Goal: Information Seeking & Learning: Learn about a topic

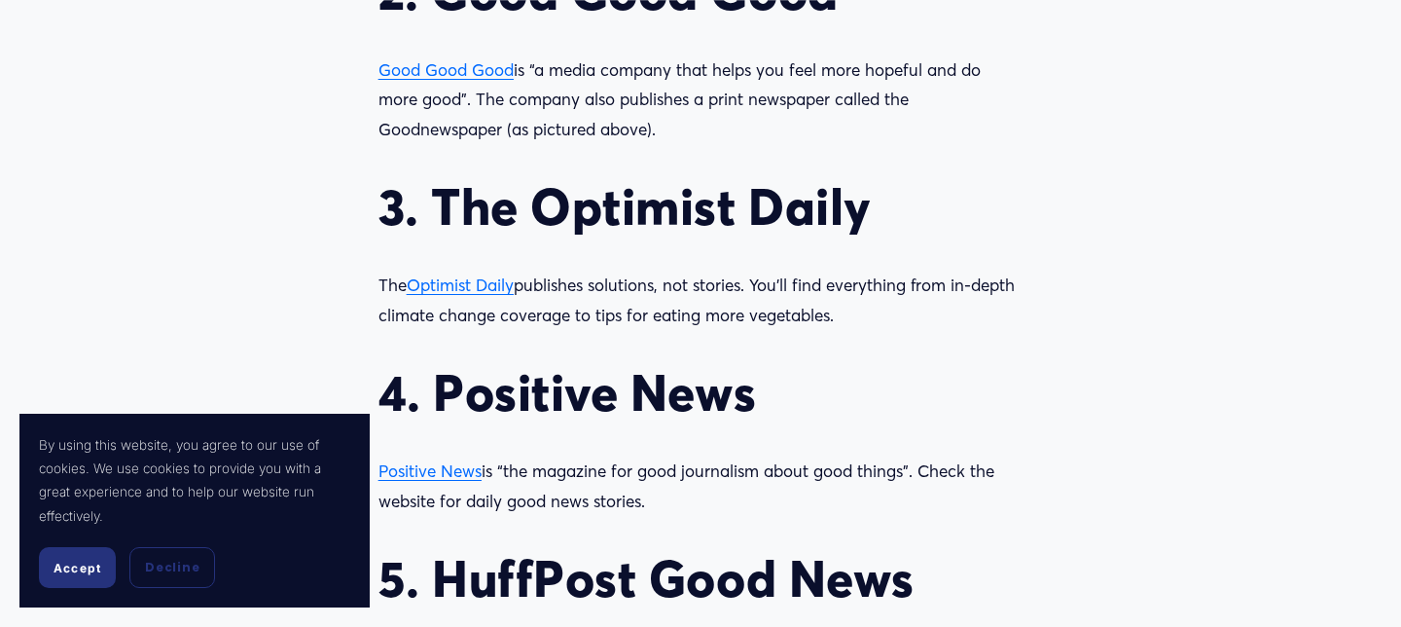
scroll to position [2141, 0]
click at [470, 292] on span "Optimist Daily" at bounding box center [460, 283] width 107 height 20
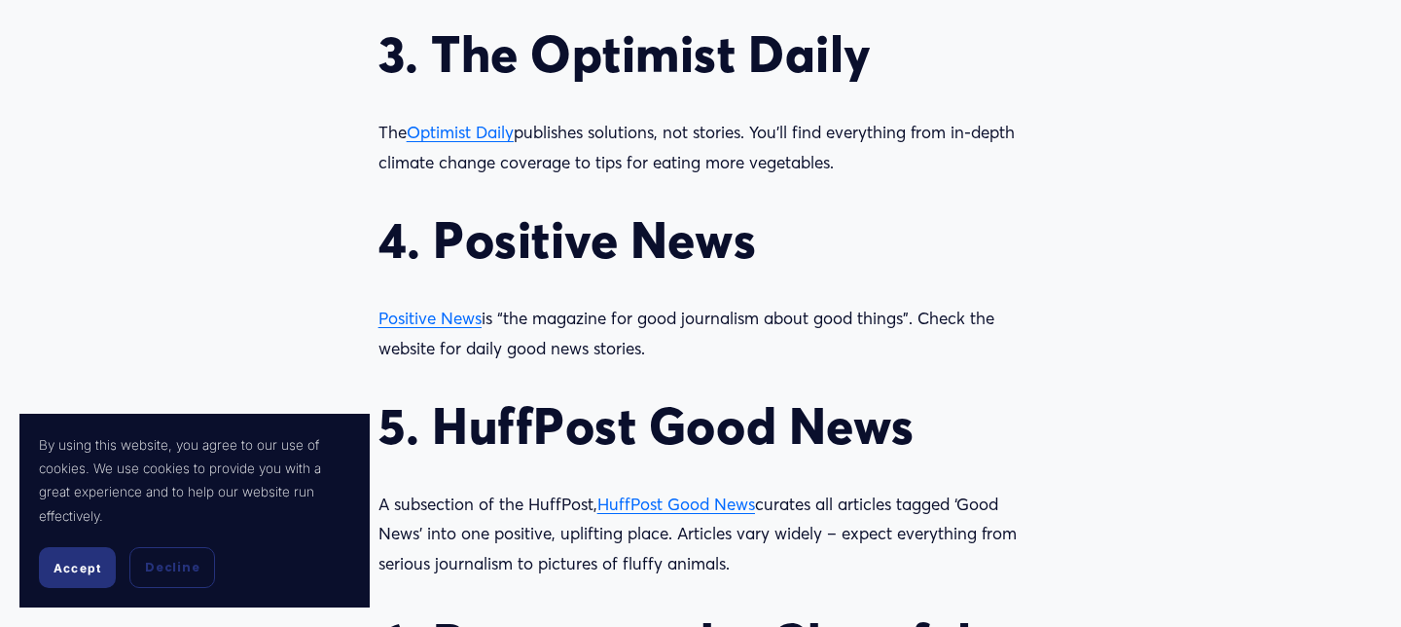
scroll to position [2339, 0]
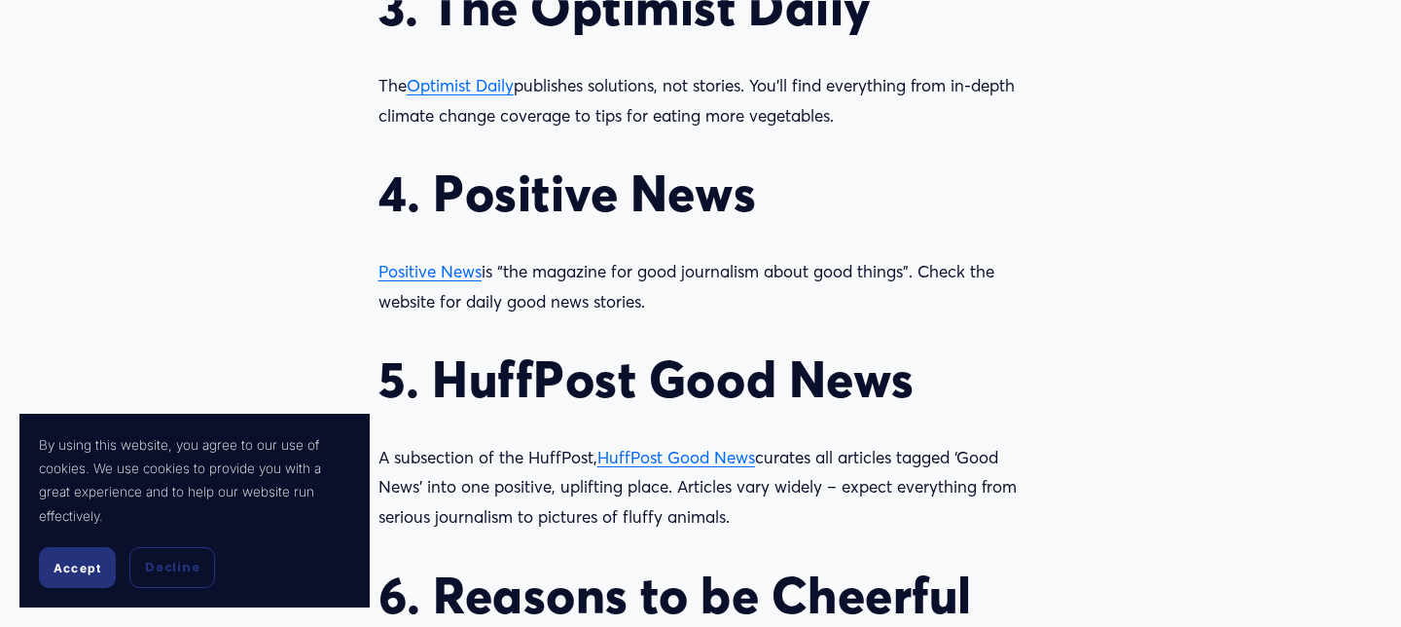
click at [636, 463] on span "HuffPost Good News" at bounding box center [676, 457] width 158 height 20
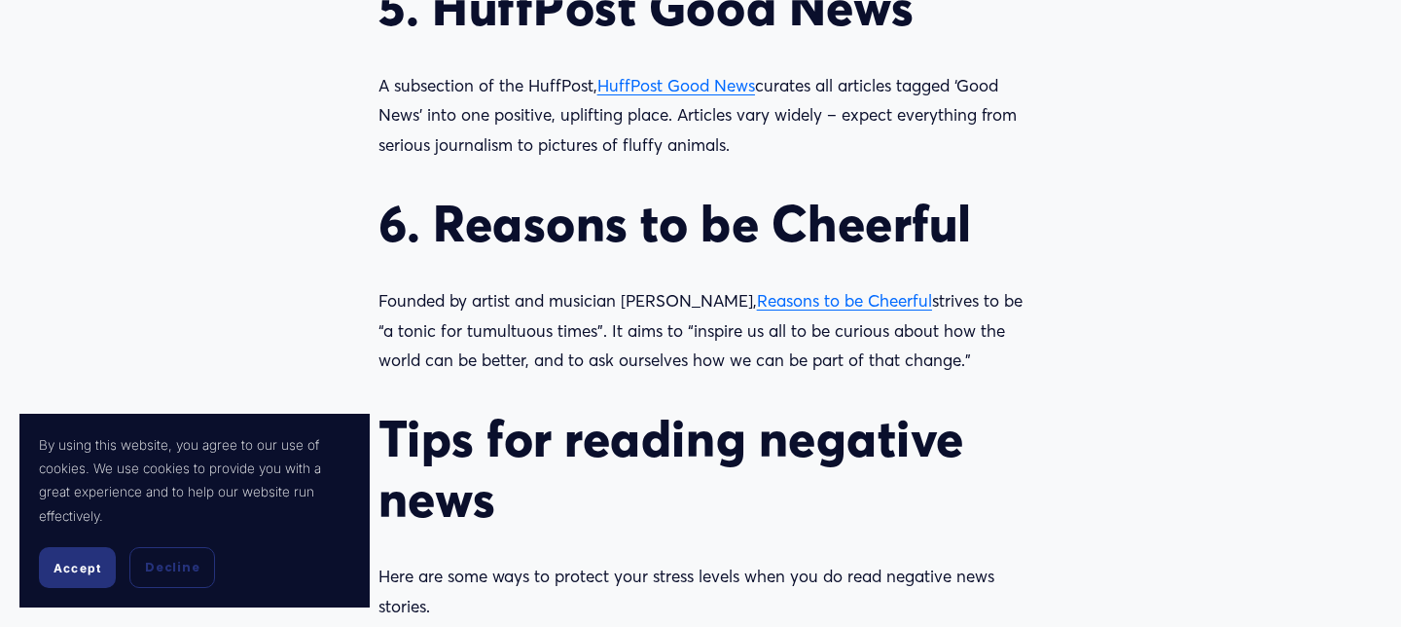
scroll to position [2725, 0]
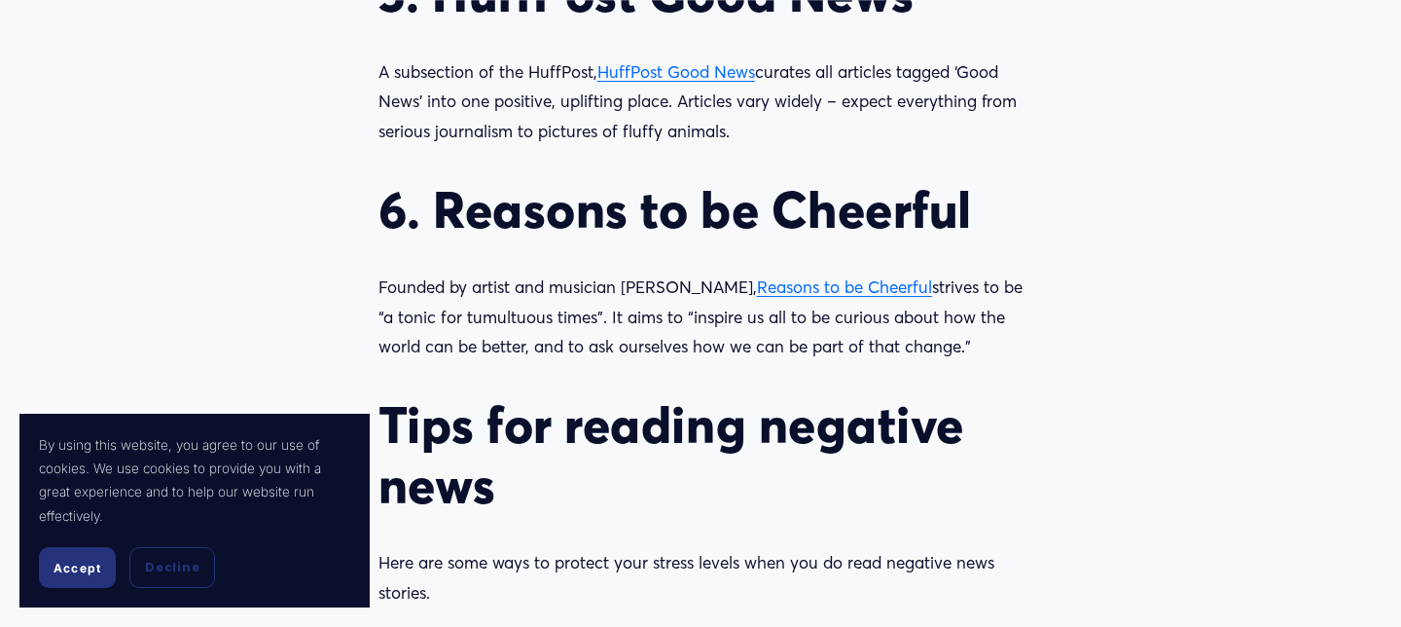
click at [764, 296] on span "Reasons to be Cheerful" at bounding box center [844, 286] width 175 height 20
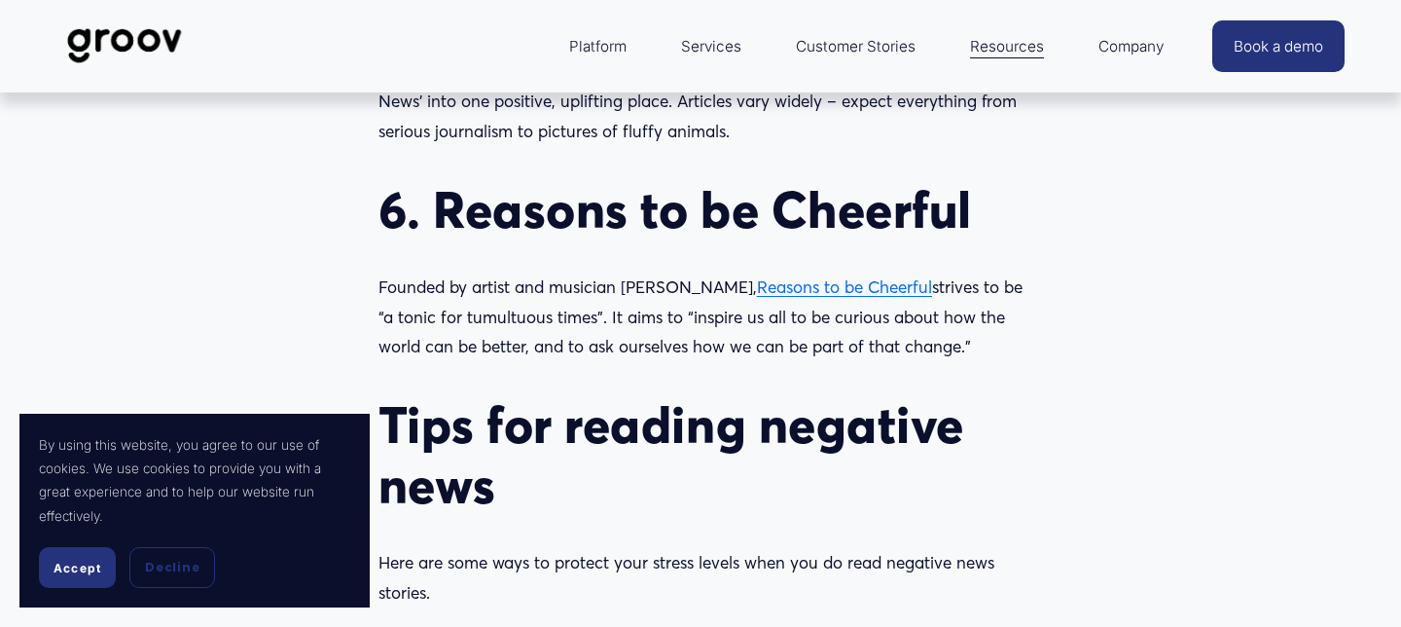
scroll to position [2516, 0]
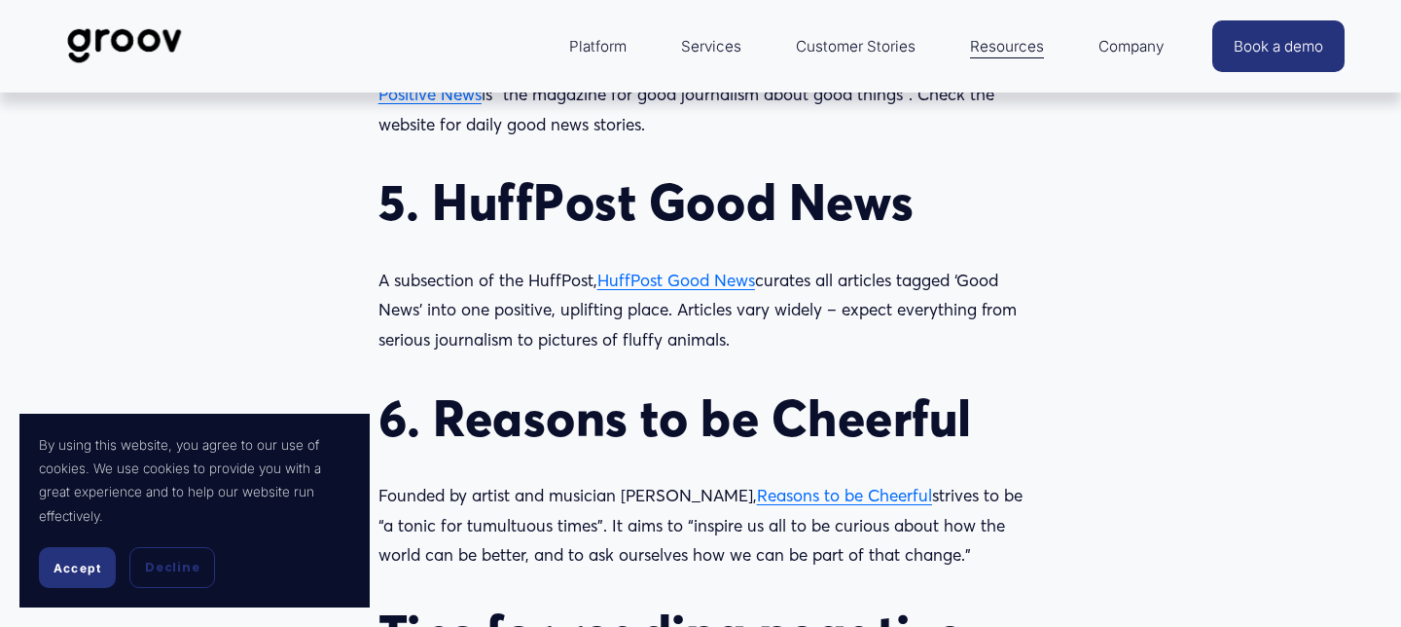
click at [659, 283] on span "HuffPost Good News" at bounding box center [676, 280] width 158 height 20
